Goal: Task Accomplishment & Management: Use online tool/utility

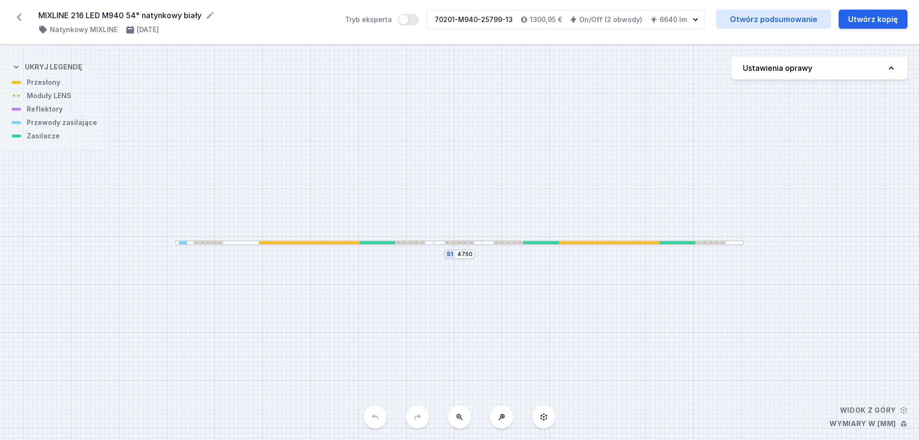
click at [341, 86] on div "S1 4750" at bounding box center [459, 242] width 919 height 395
click at [303, 166] on div "S1 4750" at bounding box center [459, 242] width 919 height 395
click at [368, 240] on div at bounding box center [304, 242] width 259 height 5
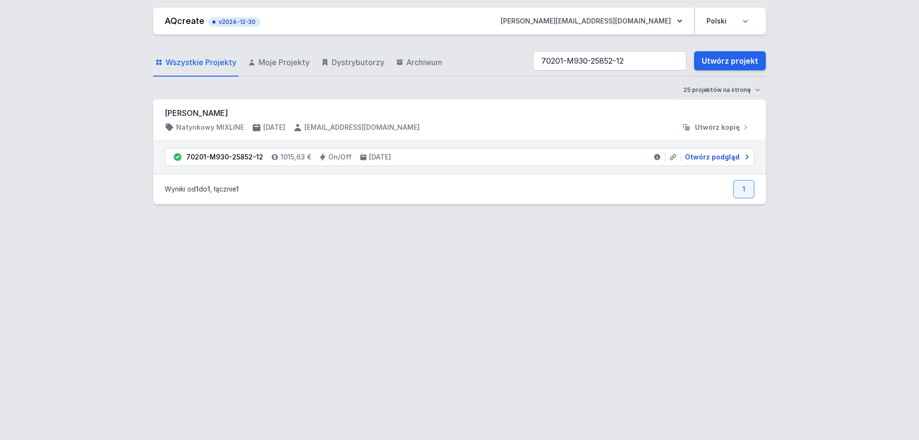
type input "70201-M930-25852-12"
click at [729, 159] on span "Otwórz podgląd" at bounding box center [712, 157] width 55 height 10
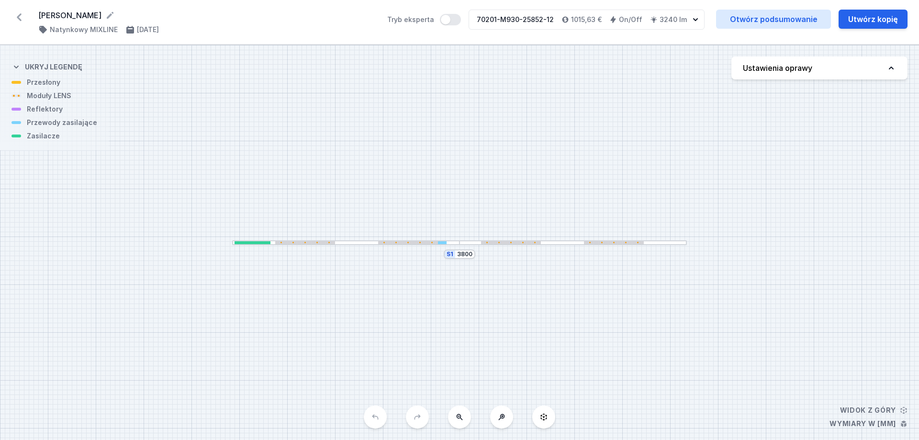
click at [441, 242] on div at bounding box center [442, 242] width 9 height 3
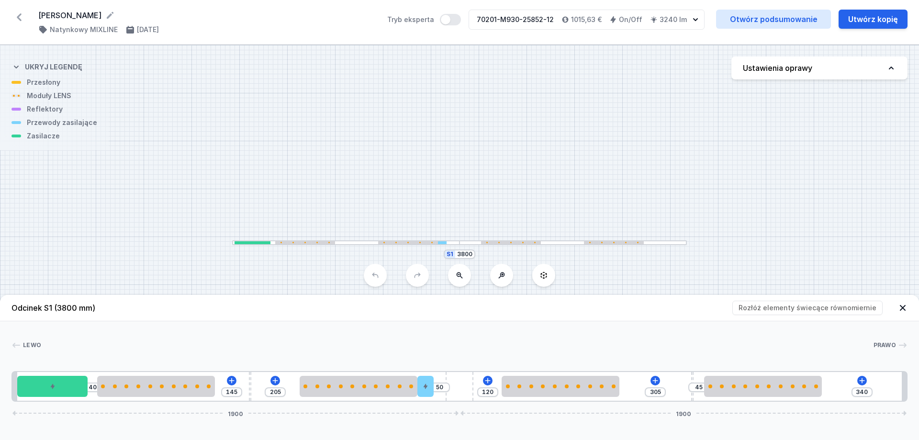
click at [434, 214] on div "S1 3800" at bounding box center [459, 242] width 919 height 395
click at [297, 162] on div "S1 3800" at bounding box center [459, 242] width 919 height 395
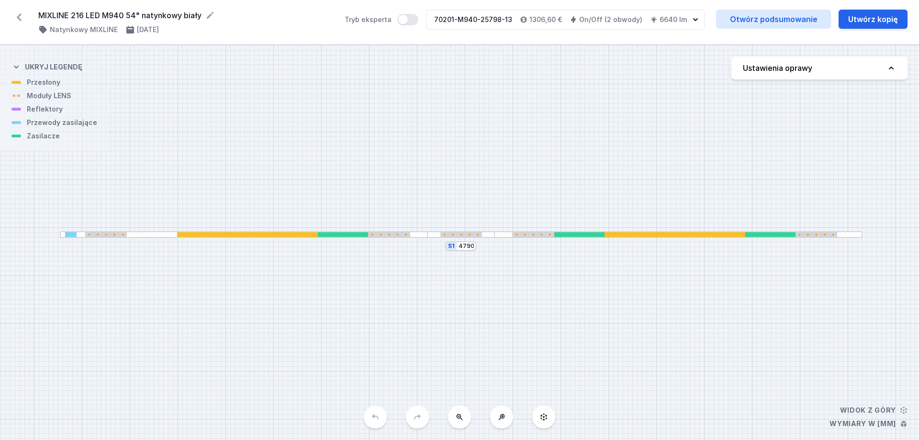
click at [291, 240] on div "S1 4790" at bounding box center [459, 242] width 919 height 395
click at [286, 236] on div at bounding box center [247, 234] width 141 height 5
